Goal: Task Accomplishment & Management: Complete application form

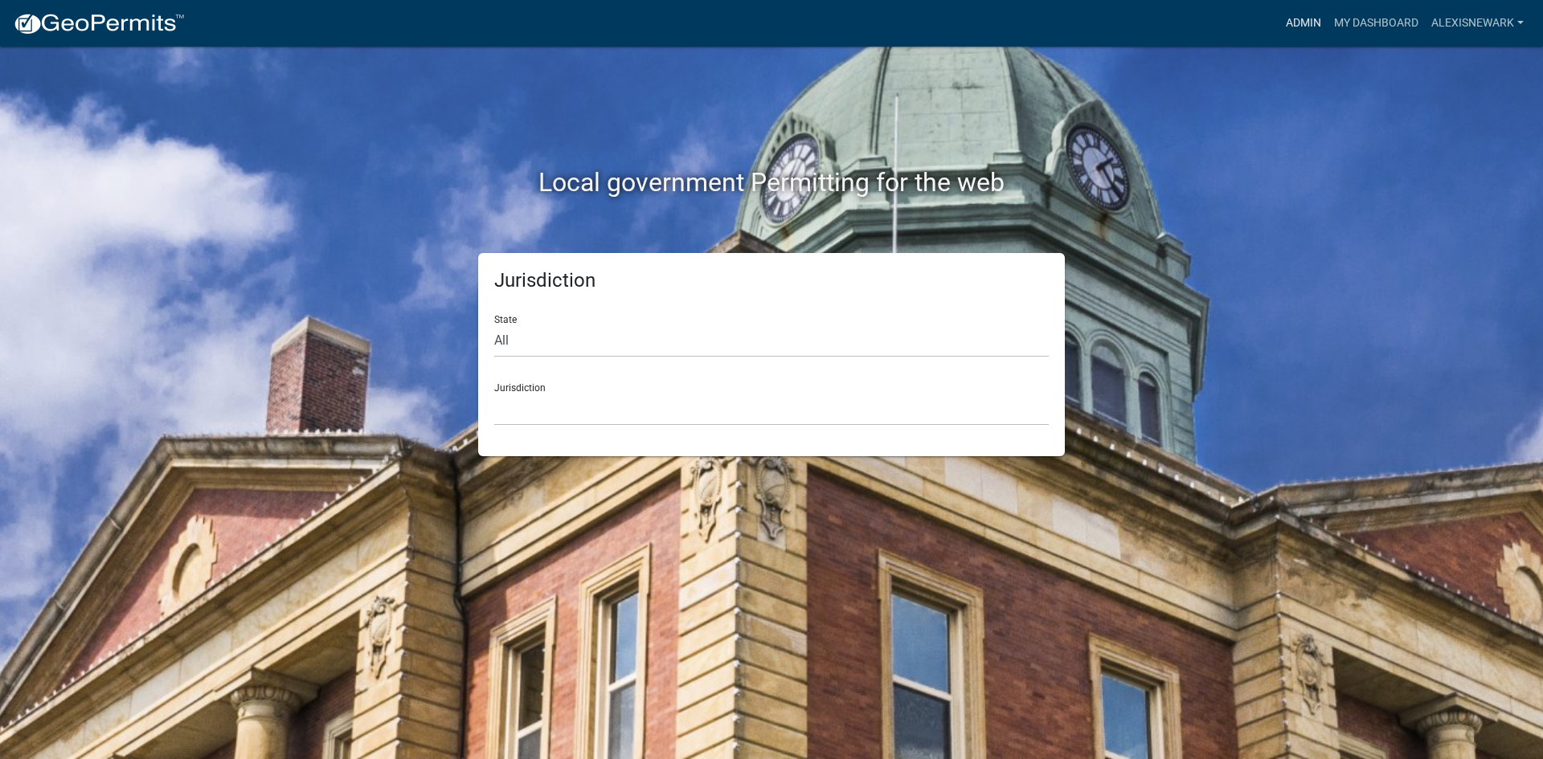
drag, startPoint x: 1298, startPoint y: 18, endPoint x: 1287, endPoint y: 22, distance: 11.9
click at [1298, 18] on link "Admin" at bounding box center [1303, 23] width 48 height 31
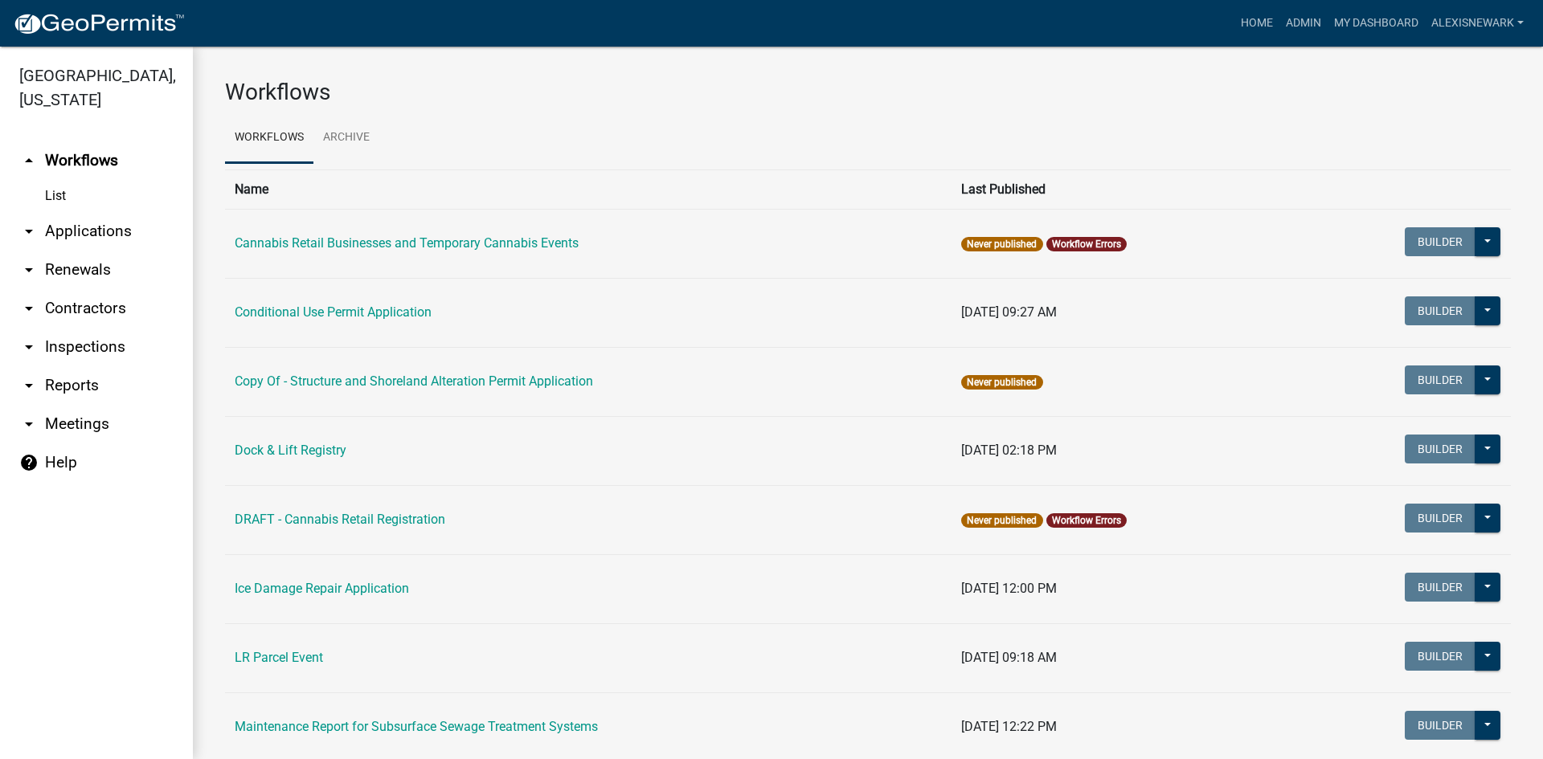
click at [162, 235] on link "arrow_drop_down Applications" at bounding box center [96, 231] width 193 height 39
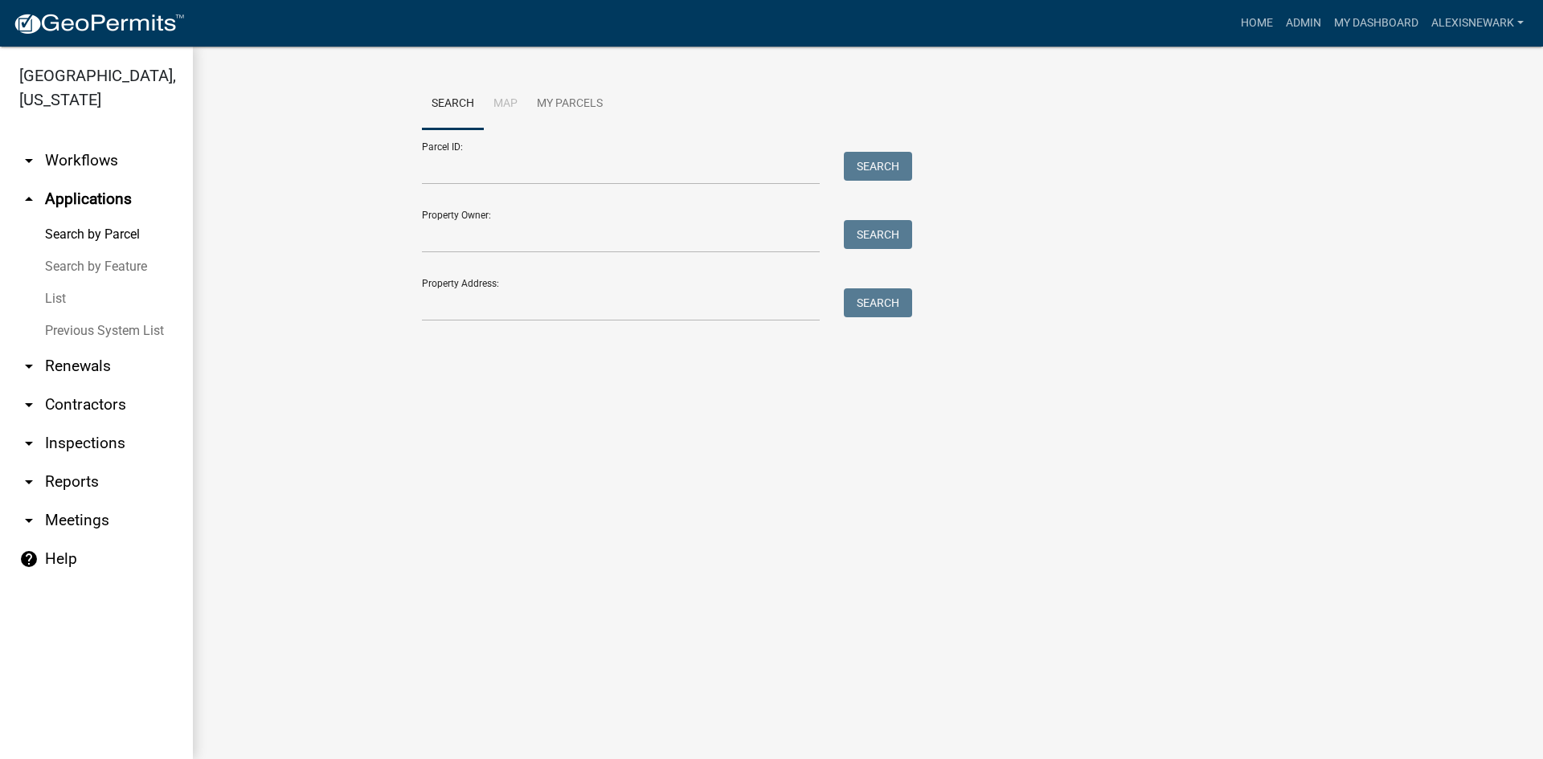
drag, startPoint x: 472, startPoint y: 149, endPoint x: 483, endPoint y: 160, distance: 14.8
click at [473, 149] on div "Parcel ID: Search" at bounding box center [663, 156] width 482 height 55
click at [489, 164] on input "Parcel ID:" at bounding box center [621, 168] width 398 height 33
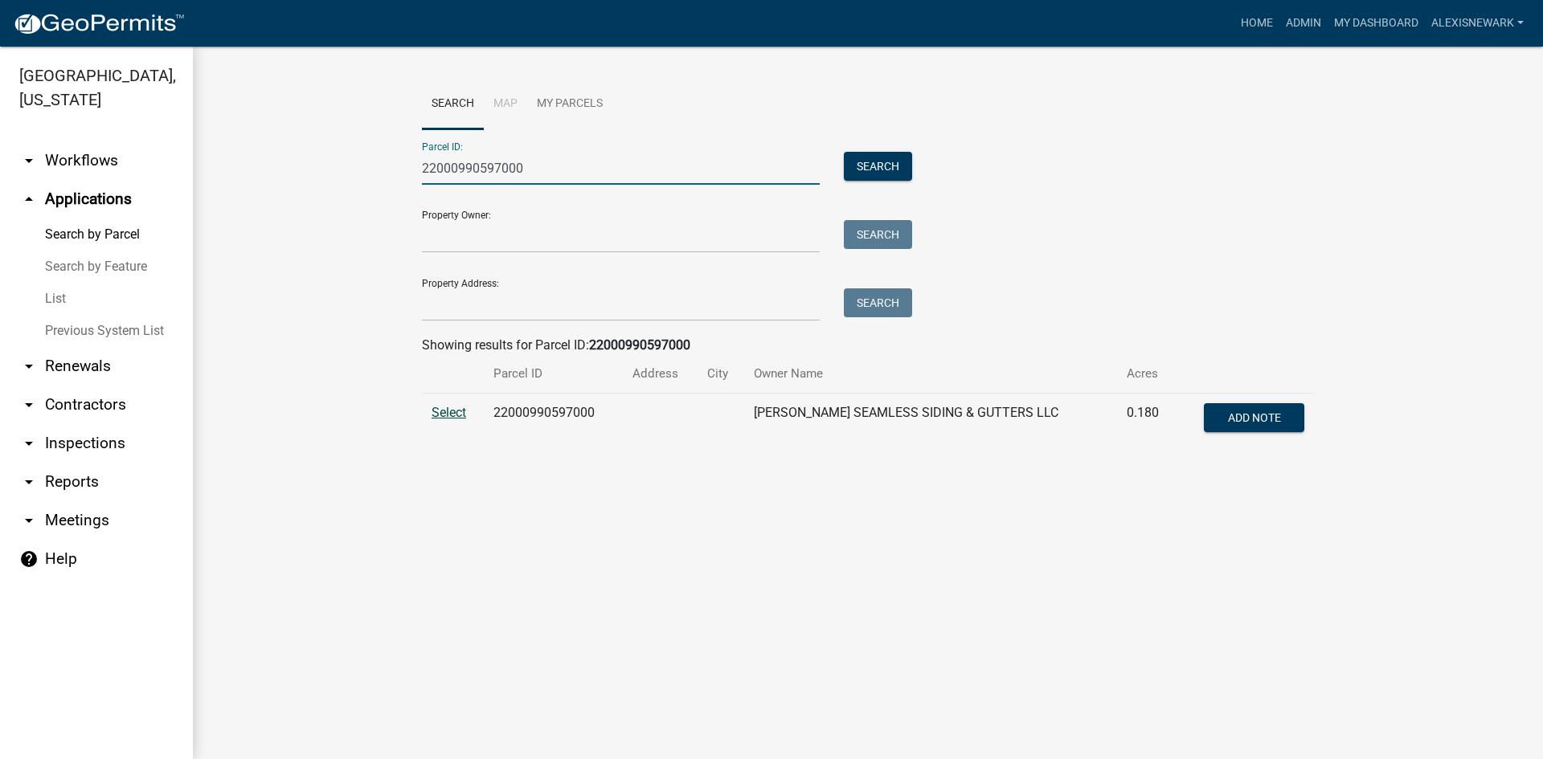
type input "22000990597000"
click at [465, 415] on span "Select" at bounding box center [448, 412] width 35 height 15
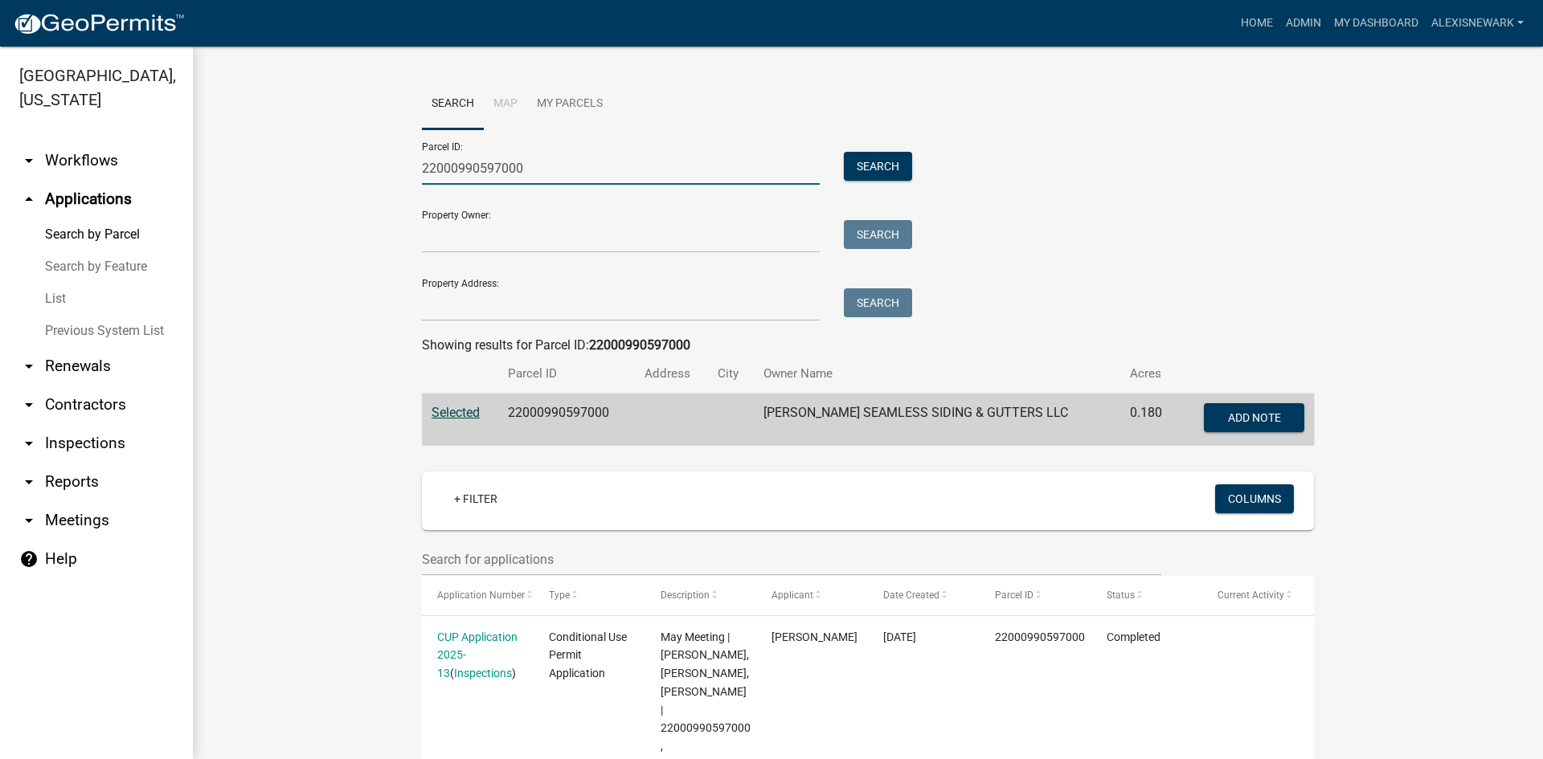
click at [473, 170] on input "22000990597000" at bounding box center [621, 168] width 398 height 33
click at [996, 140] on div "Parcel ID: 22000990597000 Search Property Owner: Search Property Address: Search" at bounding box center [868, 225] width 892 height 192
click at [1391, 26] on link "My Dashboard" at bounding box center [1375, 23] width 97 height 31
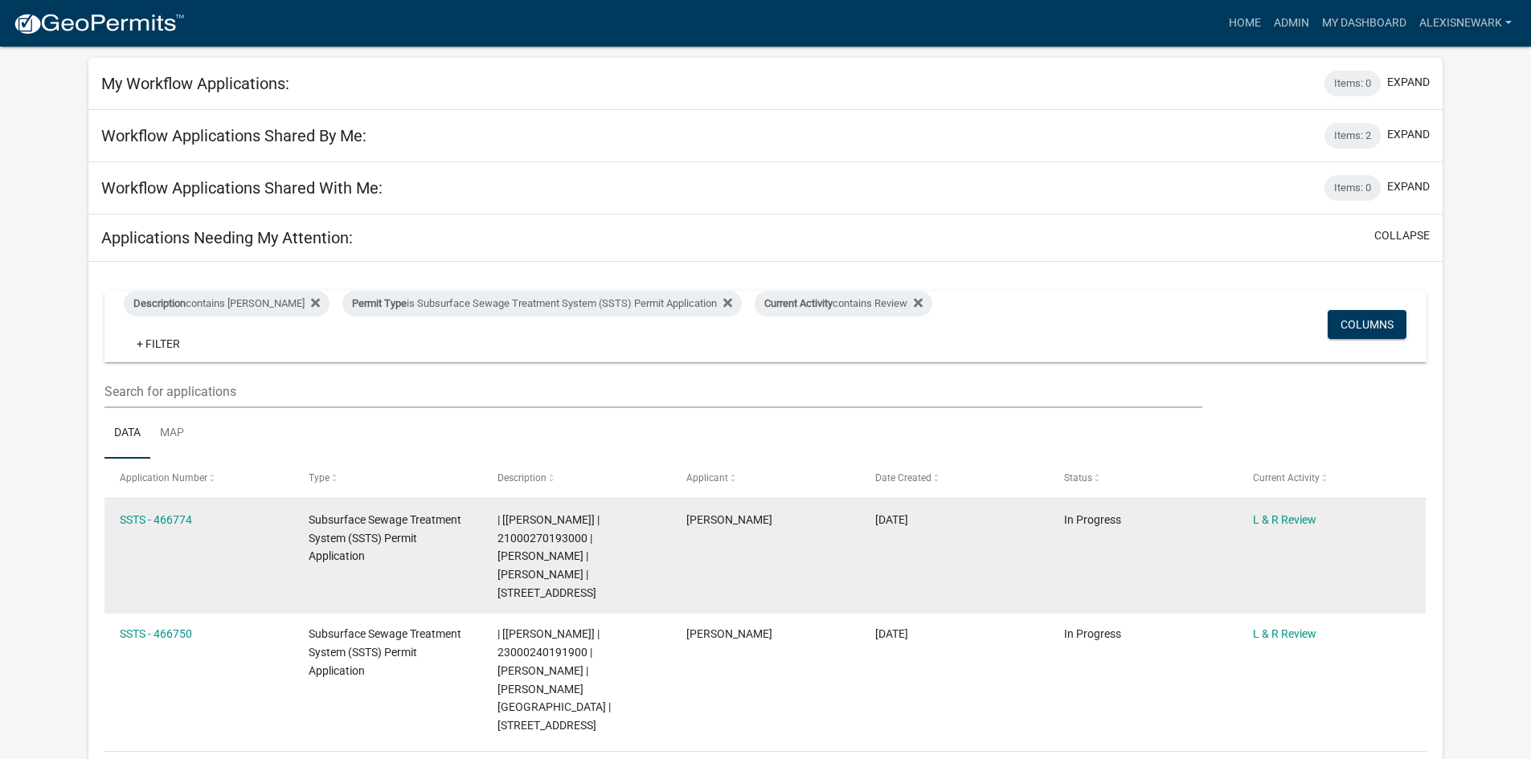
scroll to position [60, 0]
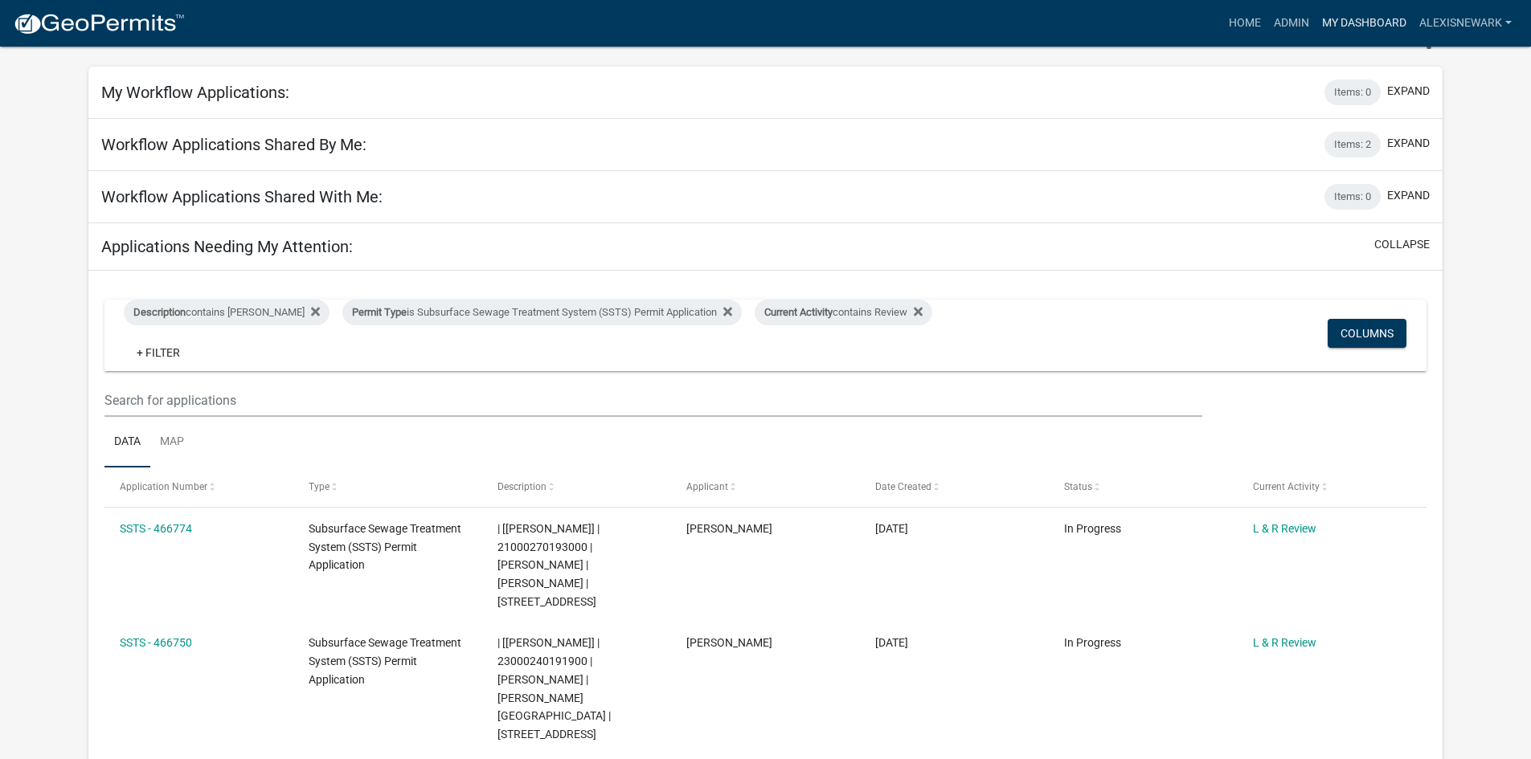
click at [1327, 17] on link "My Dashboard" at bounding box center [1363, 23] width 97 height 31
